Goal: Transaction & Acquisition: Purchase product/service

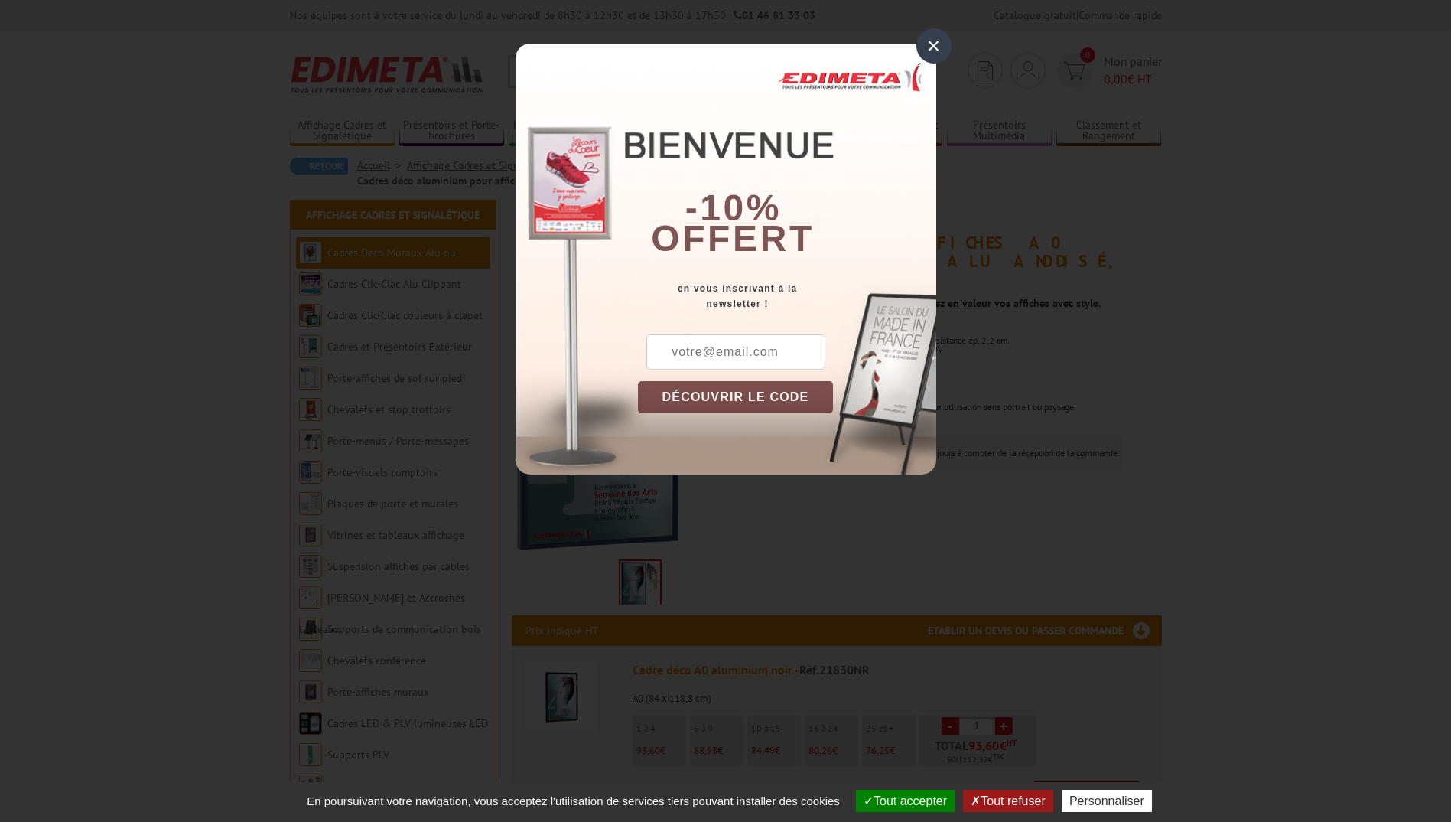
click at [928, 41] on div "×" at bounding box center [933, 45] width 35 height 35
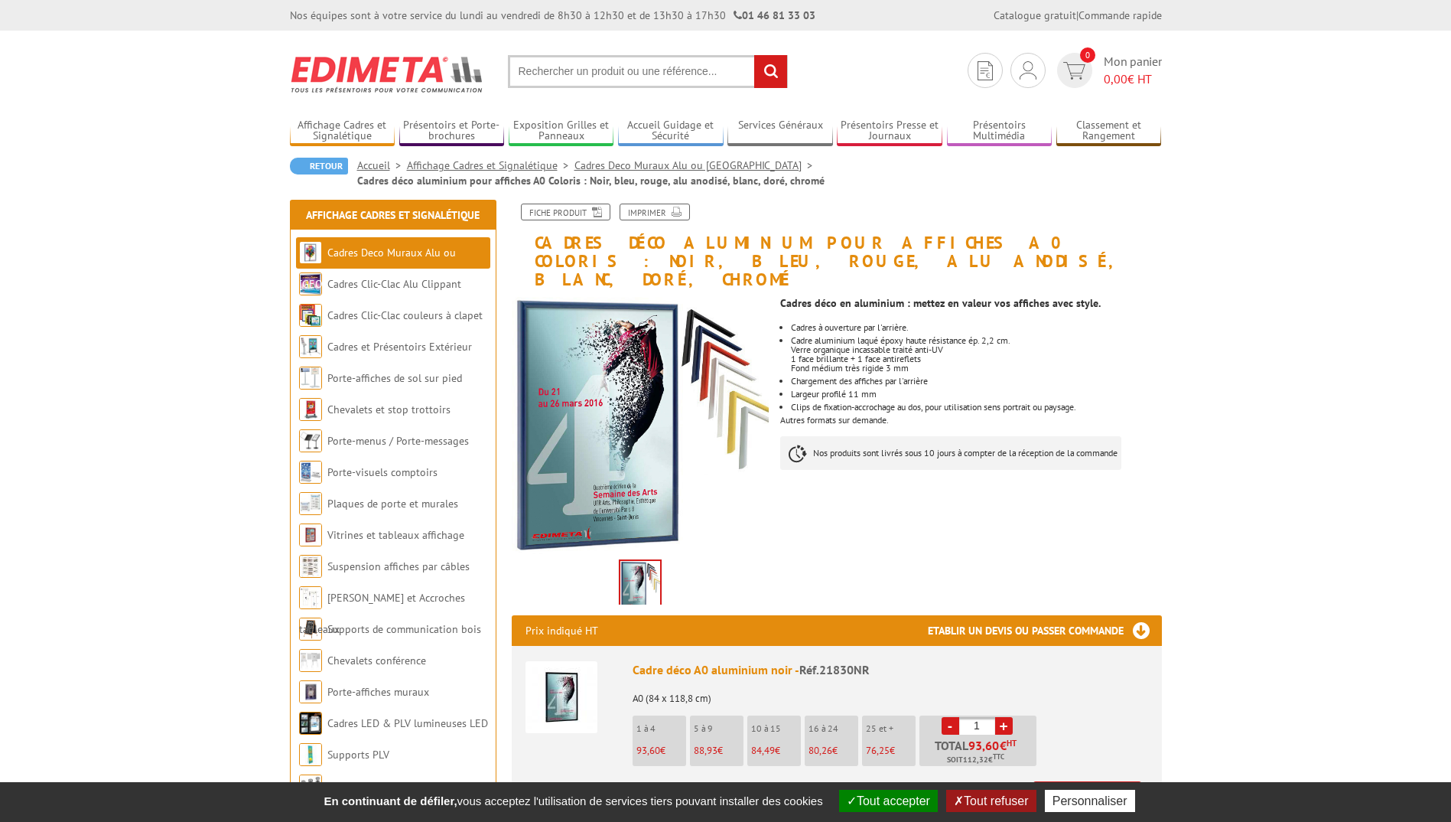
click at [1112, 781] on link "Ajouter à mon panier" at bounding box center [1087, 793] width 108 height 25
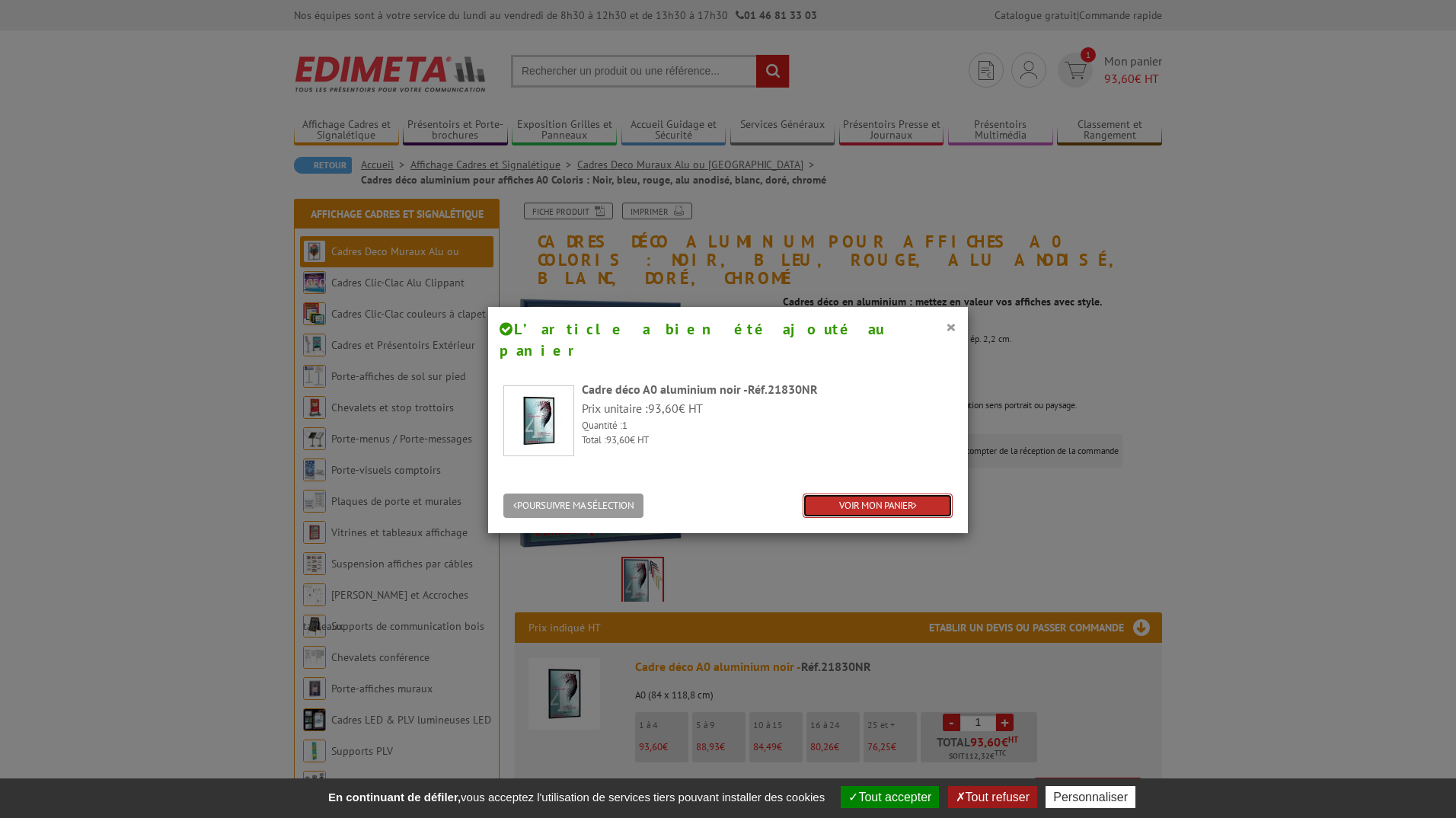
click at [841, 494] on link "VOIR MON PANIER" at bounding box center [877, 506] width 150 height 25
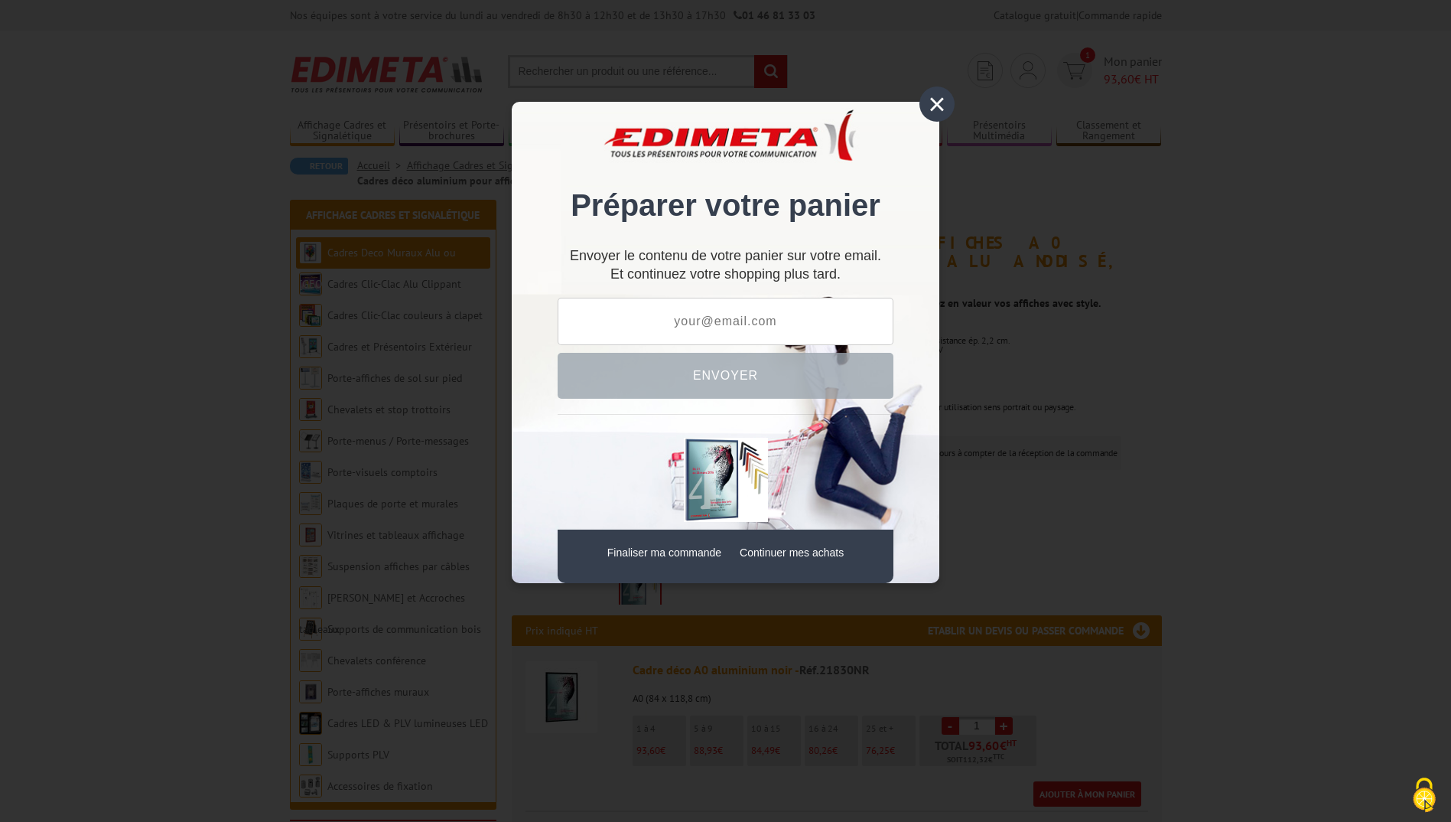
click at [937, 103] on div "×" at bounding box center [936, 103] width 35 height 35
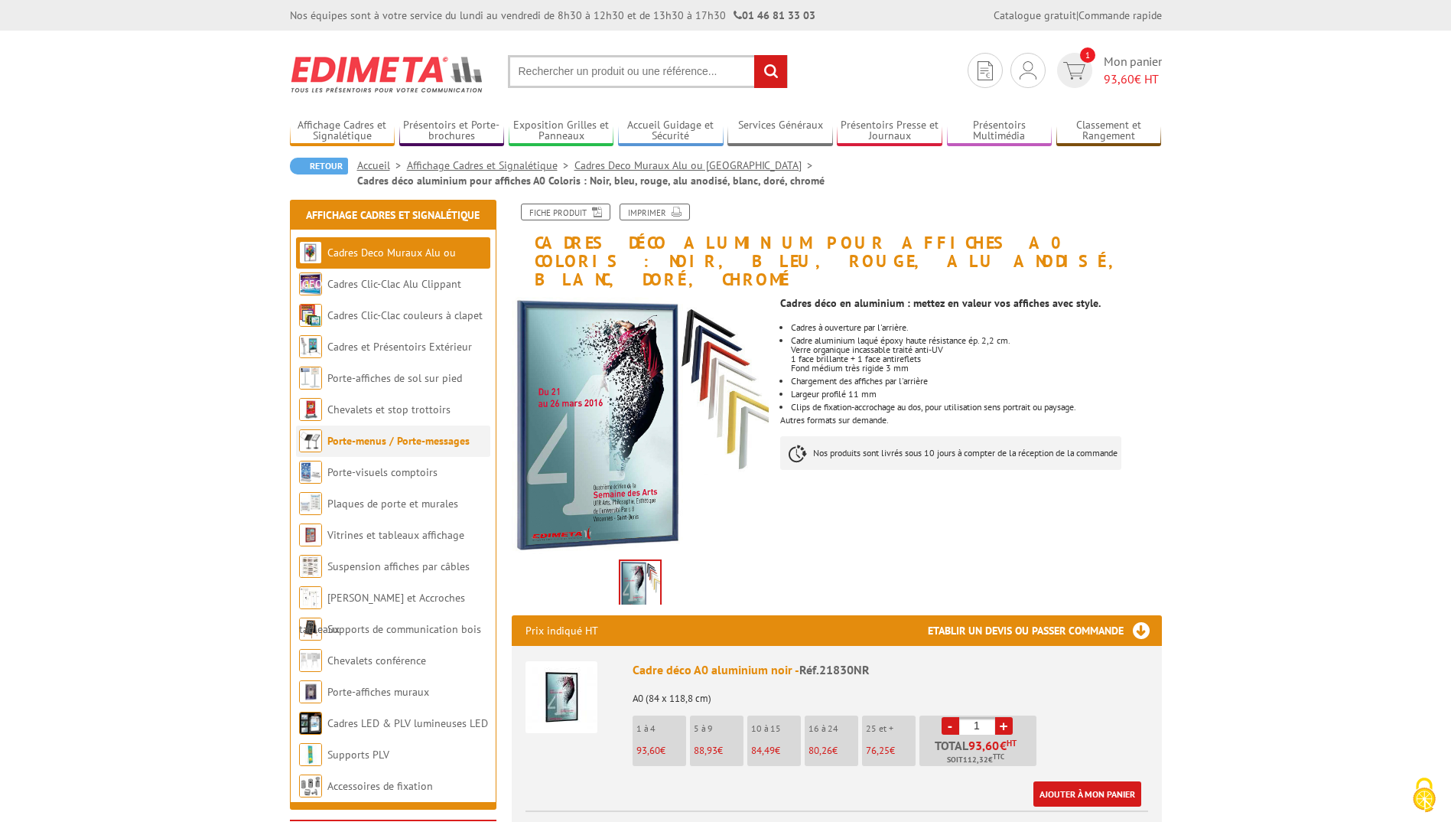
click at [349, 443] on link "Porte-menus / Porte-messages" at bounding box center [398, 441] width 142 height 14
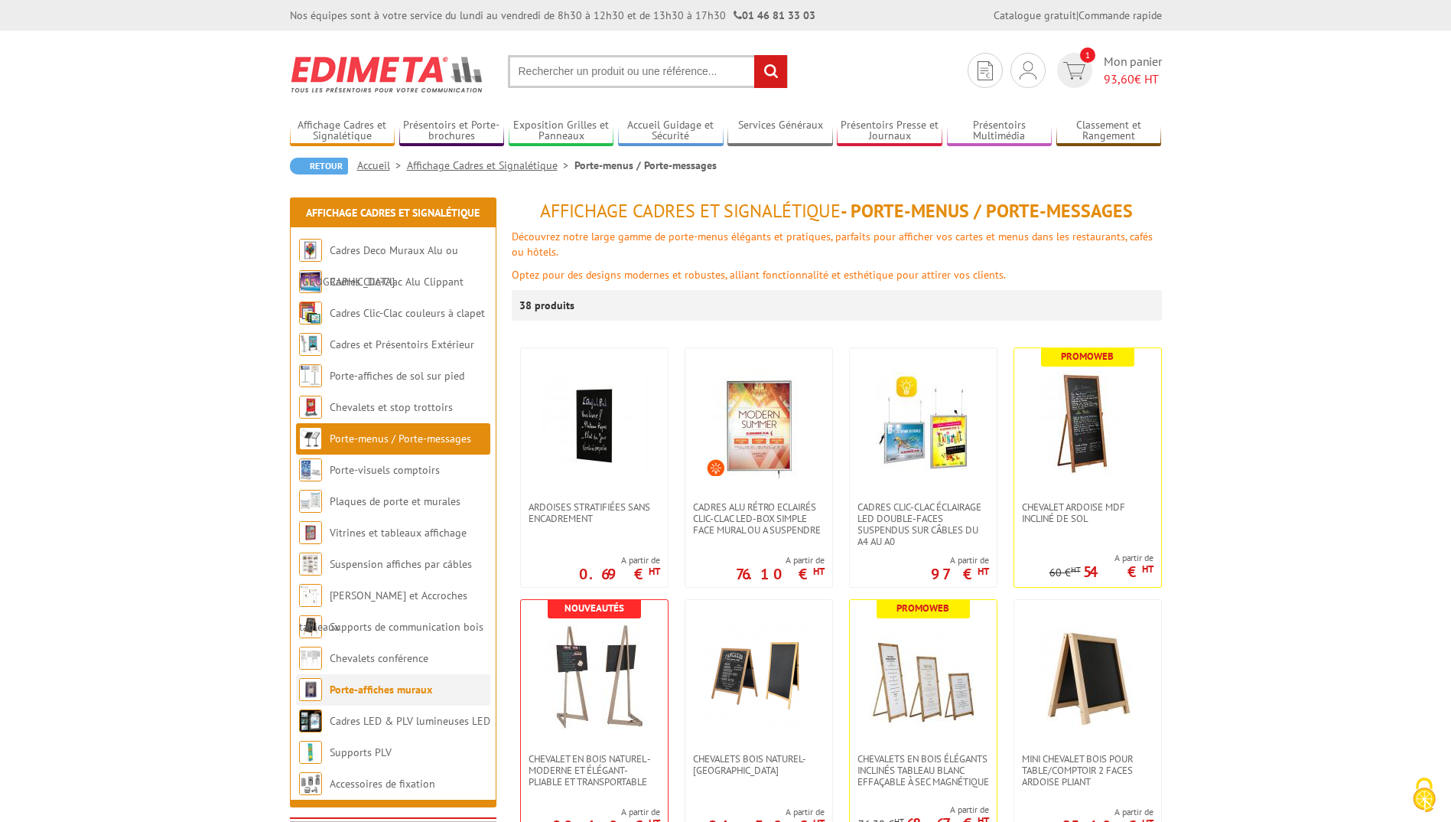
click at [396, 692] on link "Porte-affiches muraux" at bounding box center [381, 689] width 102 height 14
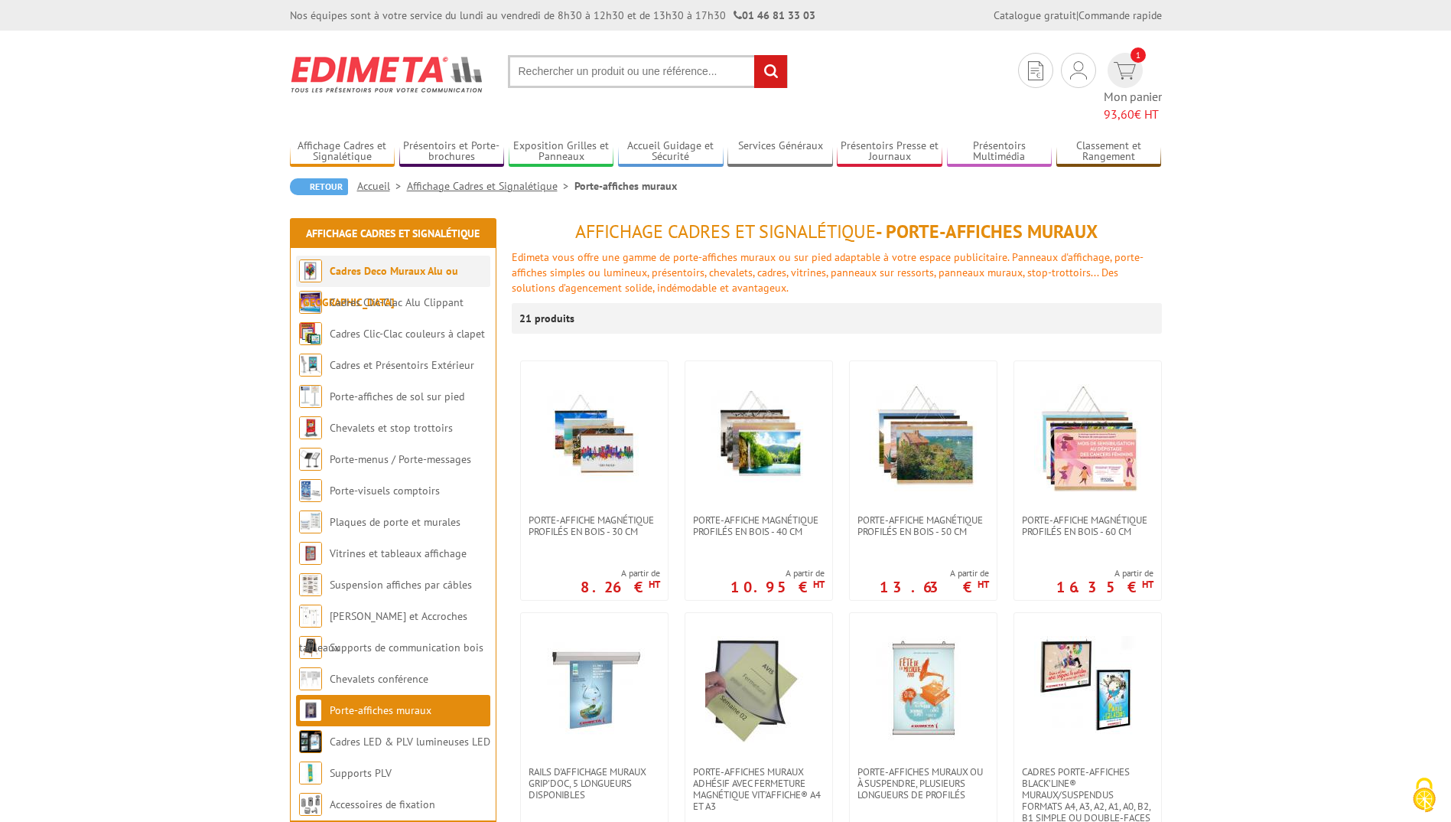
click at [395, 264] on link "Cadres Deco Muraux Alu ou [GEOGRAPHIC_DATA]" at bounding box center [378, 286] width 159 height 45
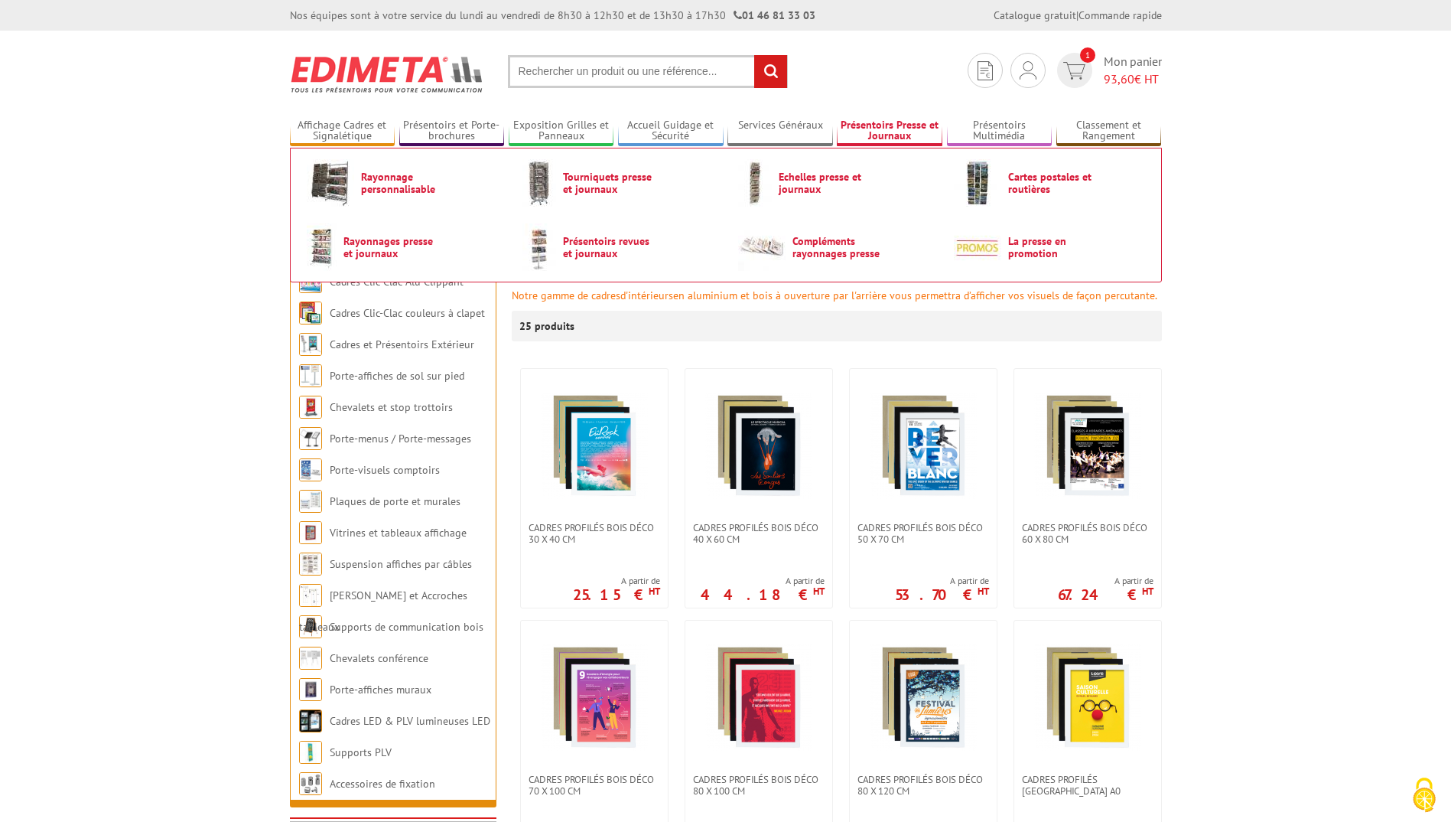
click at [869, 130] on link "Présentoirs Presse et Journaux" at bounding box center [890, 131] width 106 height 25
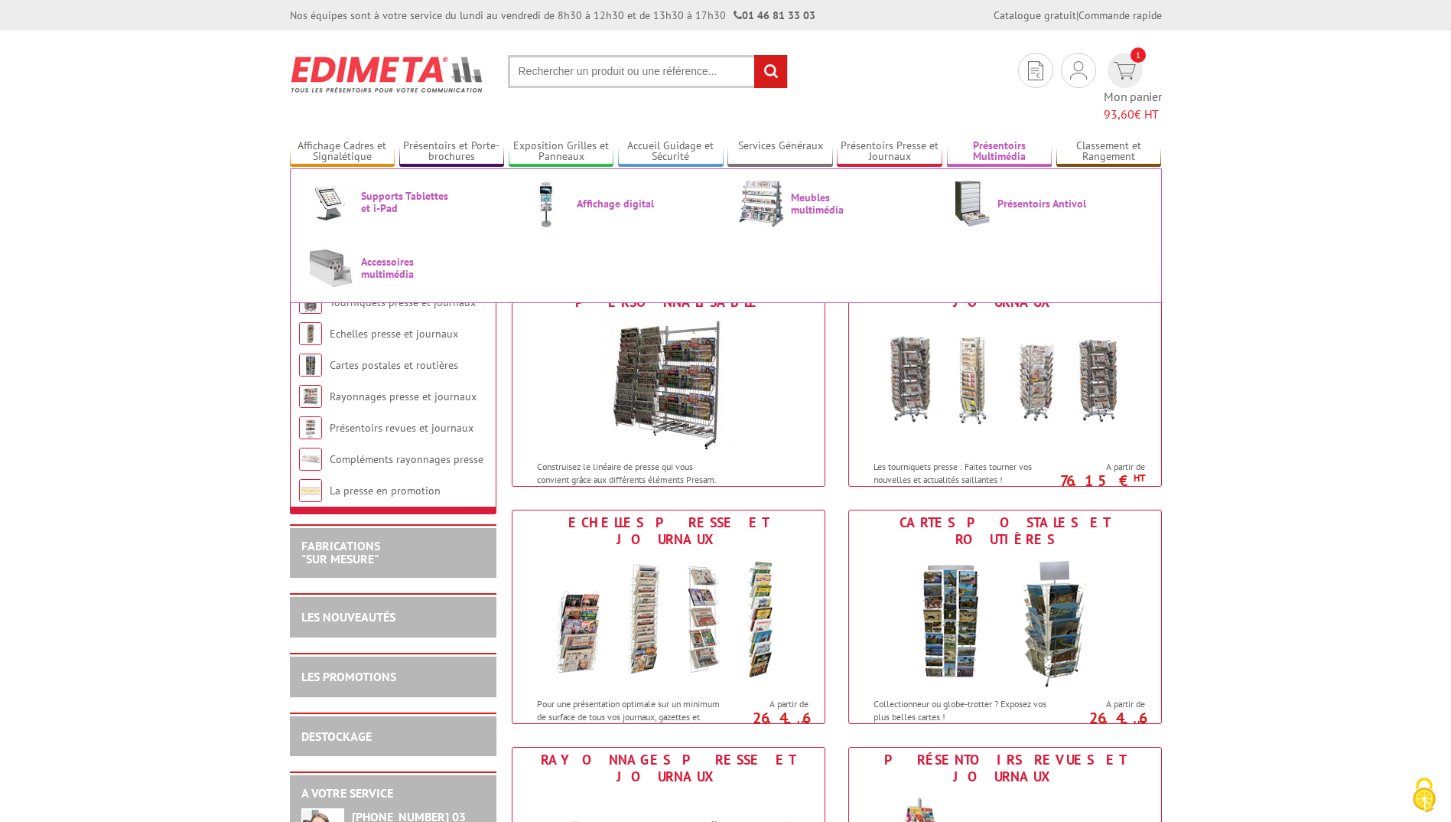
click at [1020, 139] on link "Présentoirs Multimédia" at bounding box center [1000, 151] width 106 height 25
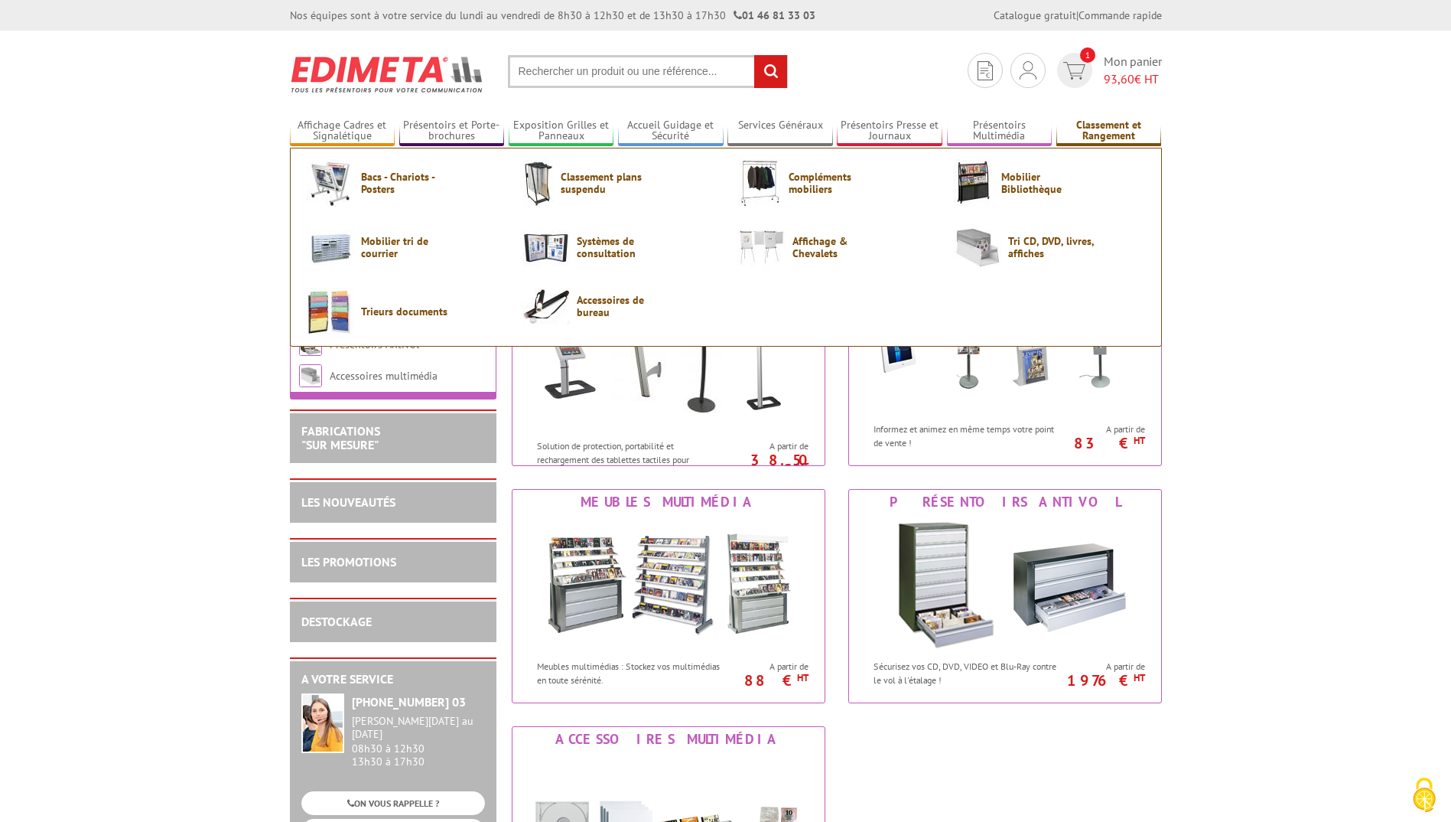
click at [1094, 128] on link "Classement et Rangement" at bounding box center [1109, 131] width 106 height 25
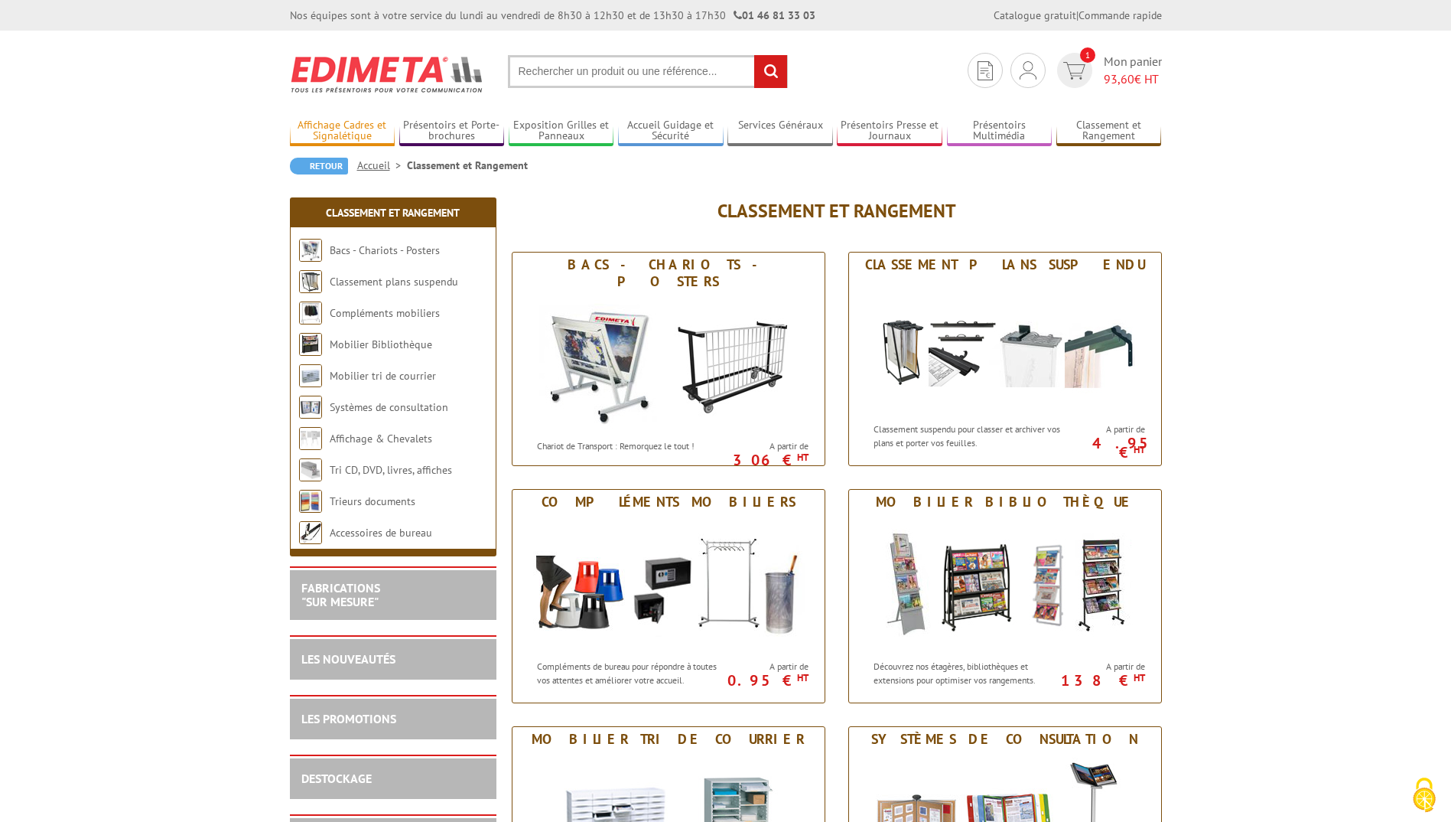
click at [341, 126] on link "Affichage Cadres et Signalétique" at bounding box center [343, 131] width 106 height 25
